Goal: Find specific page/section: Find specific page/section

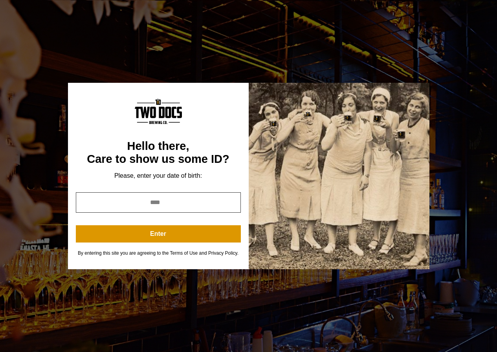
click at [157, 202] on input "year" at bounding box center [158, 202] width 165 height 20
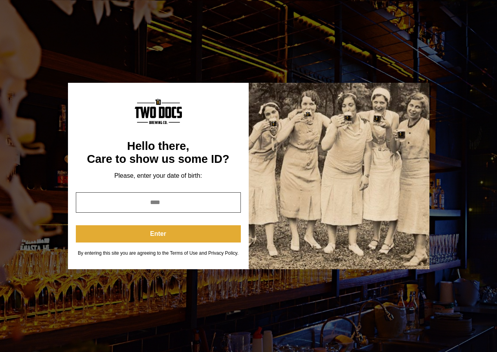
type input "****"
click at [168, 234] on button "Enter" at bounding box center [158, 233] width 165 height 17
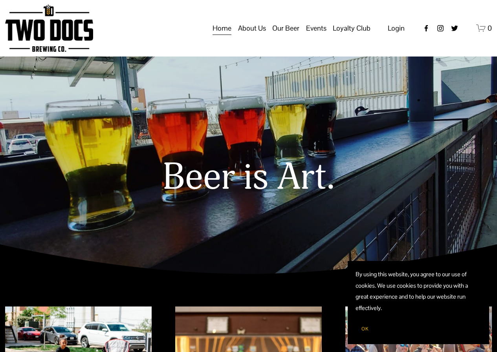
click at [282, 35] on span "Our Beer" at bounding box center [285, 28] width 27 height 13
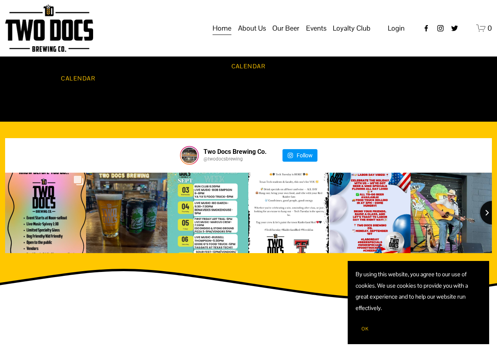
scroll to position [728, 0]
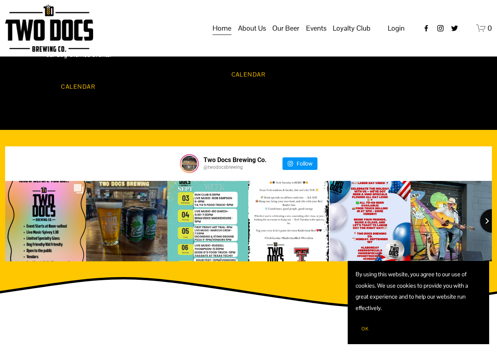
click at [488, 209] on button "Next slide" at bounding box center [492, 221] width 24 height 24
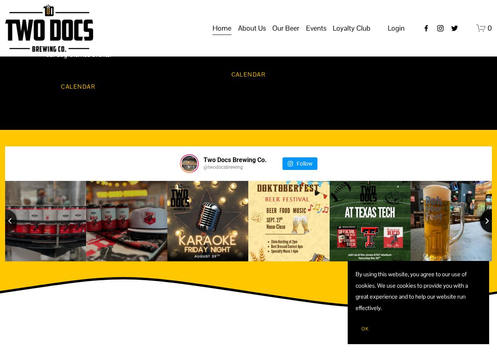
click at [488, 209] on button "Next slide" at bounding box center [492, 221] width 24 height 24
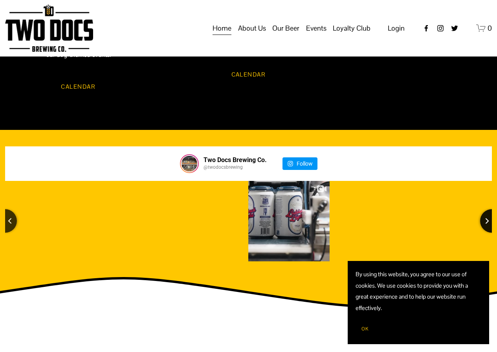
click at [488, 209] on button "Next slide" at bounding box center [492, 221] width 24 height 24
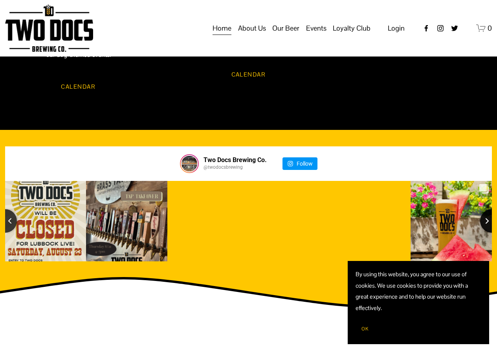
click at [488, 209] on button "Next slide" at bounding box center [492, 221] width 24 height 24
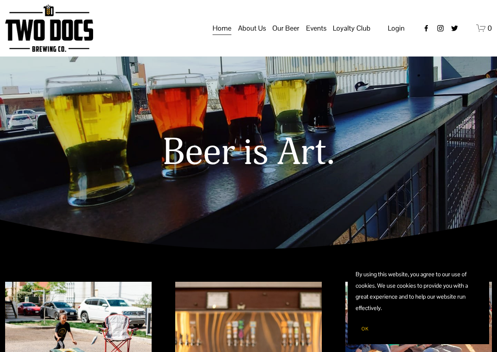
scroll to position [0, 0]
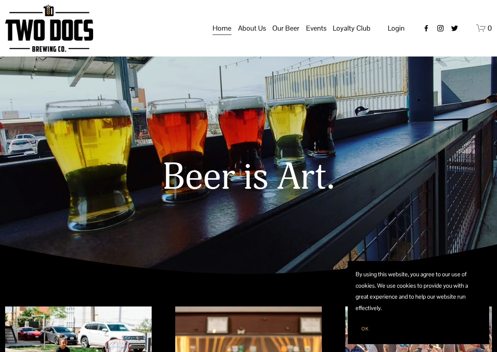
click at [282, 35] on span "Our Beer" at bounding box center [285, 28] width 27 height 13
click at [0, 0] on span "Taproom Menu" at bounding box center [0, 0] width 0 height 0
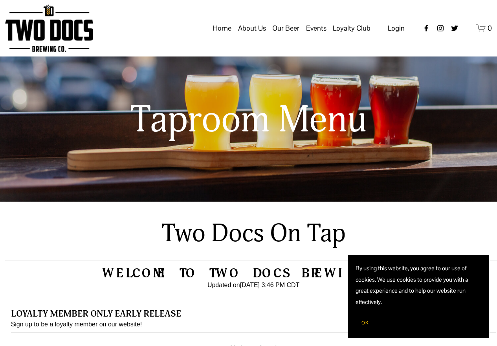
scroll to position [684, 0]
